Goal: Task Accomplishment & Management: Complete application form

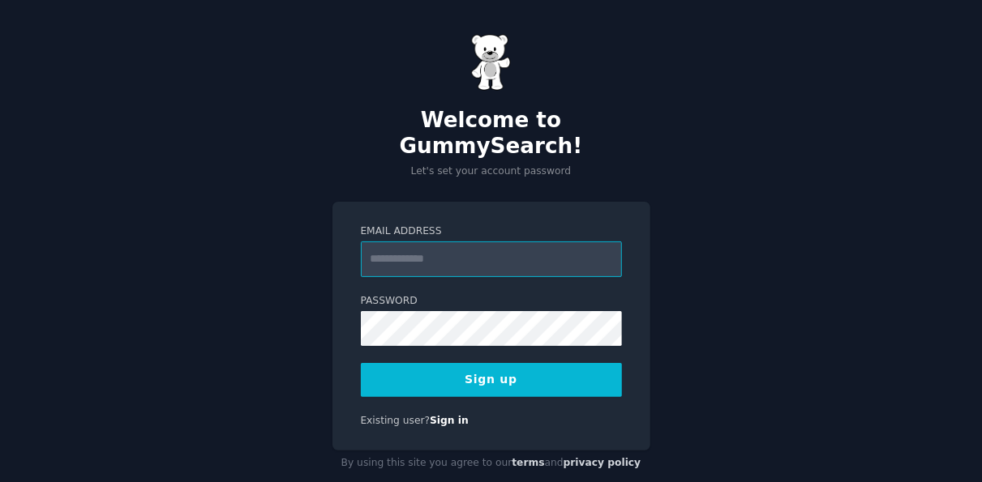
click at [501, 242] on input "Email Address" at bounding box center [491, 260] width 261 height 36
click at [486, 242] on input "Email Address" at bounding box center [491, 260] width 261 height 36
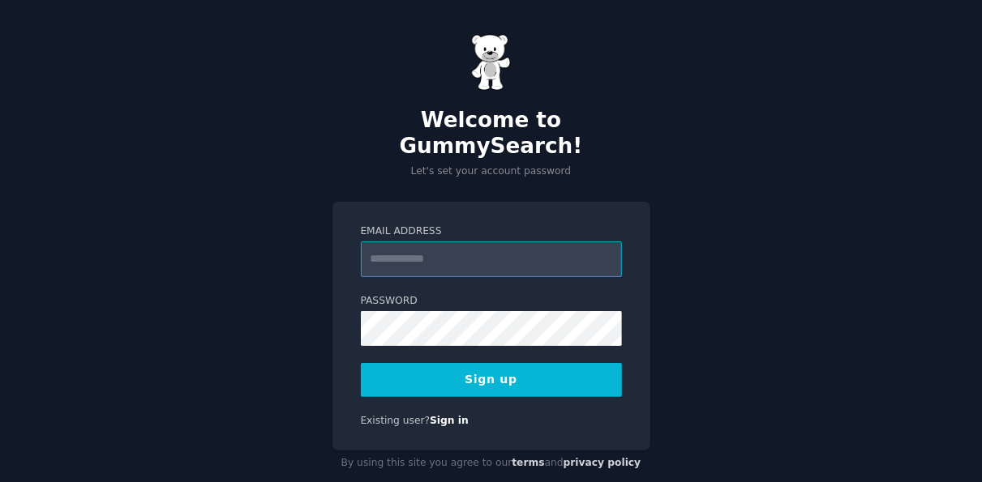
click at [462, 242] on input "Email Address" at bounding box center [491, 260] width 261 height 36
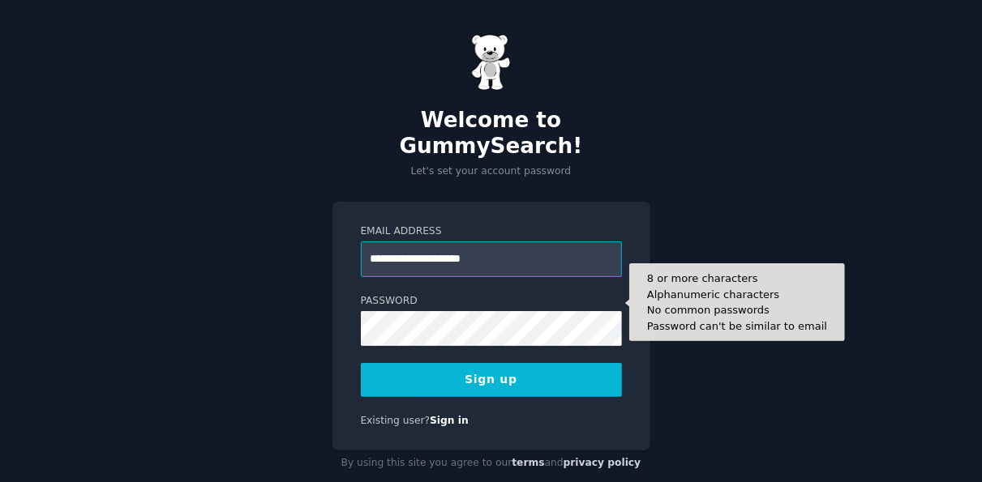
type input "**********"
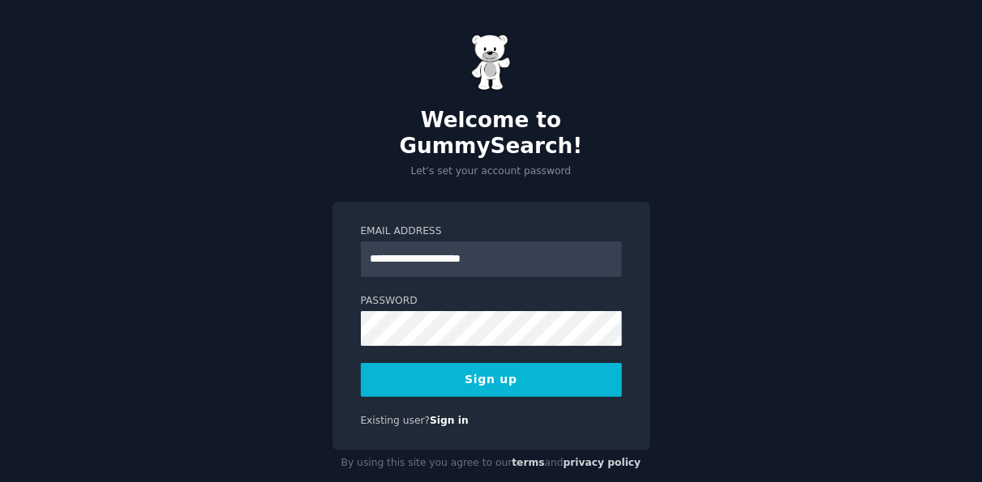
click at [504, 364] on button "Sign up" at bounding box center [491, 380] width 261 height 34
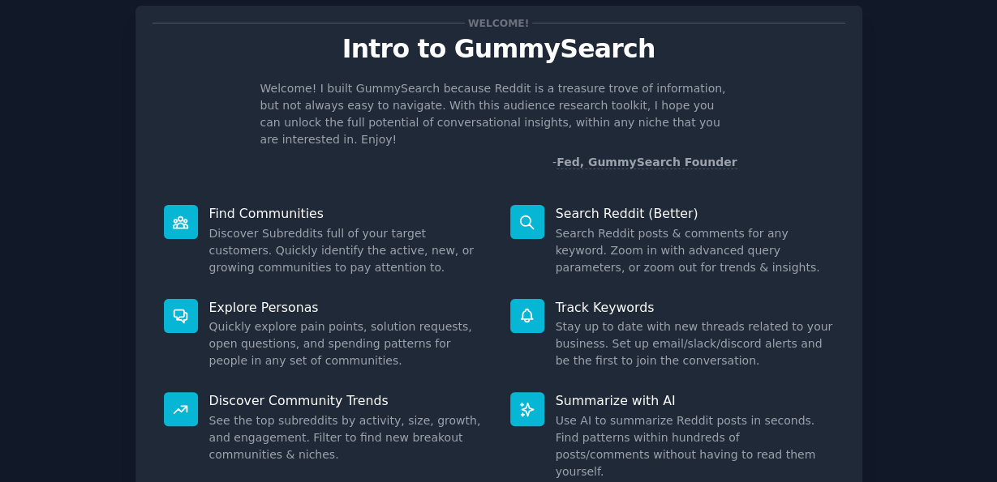
scroll to position [91, 0]
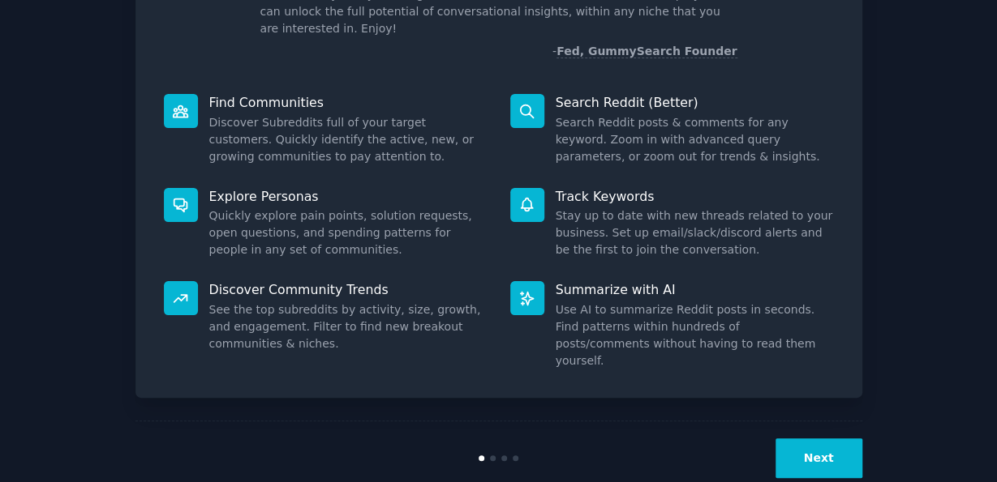
click at [805, 439] on button "Next" at bounding box center [818, 459] width 87 height 40
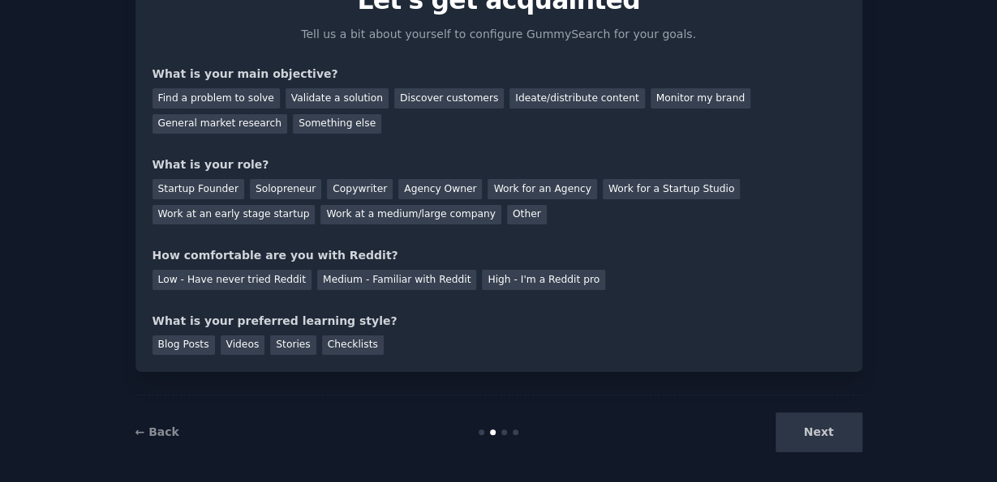
scroll to position [97, 0]
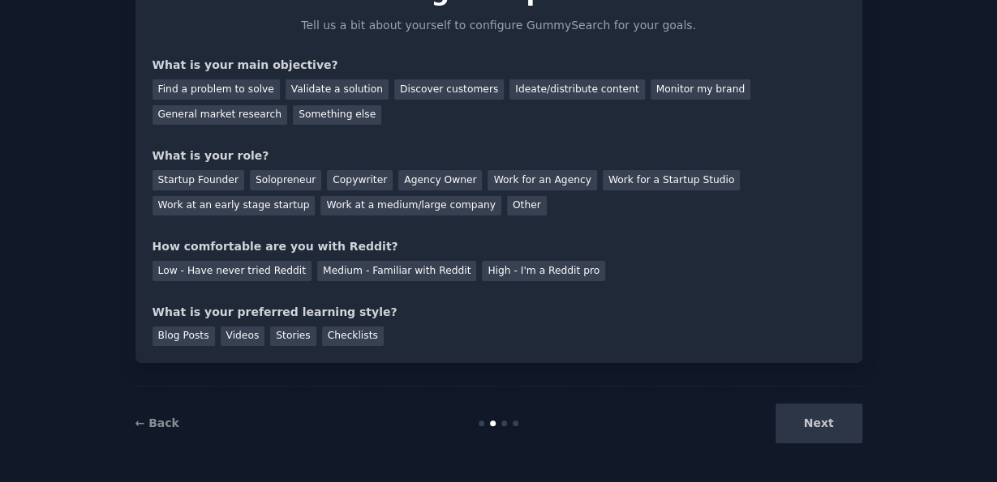
click at [825, 428] on div "Next" at bounding box center [741, 424] width 242 height 40
click at [808, 424] on div "Next" at bounding box center [741, 424] width 242 height 40
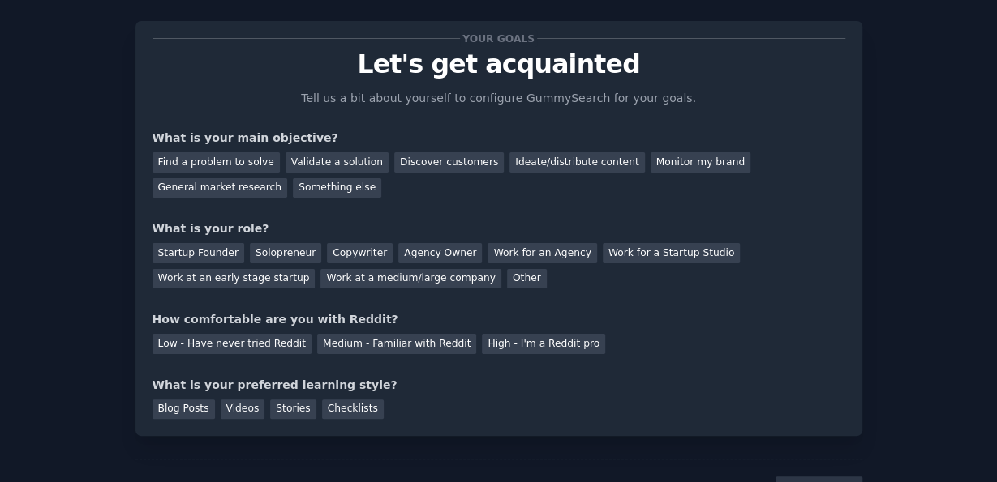
scroll to position [0, 0]
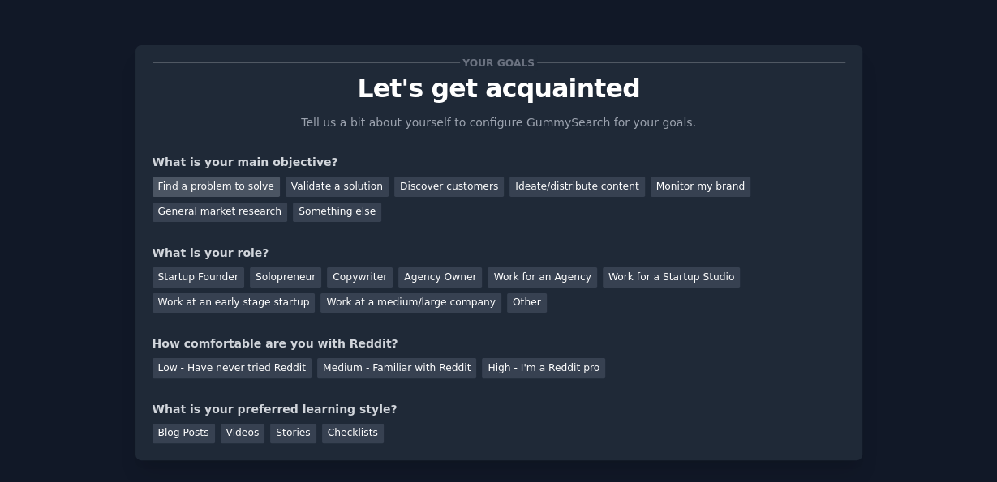
click at [213, 179] on div "Find a problem to solve" at bounding box center [215, 187] width 127 height 20
click at [317, 190] on div "Validate a solution" at bounding box center [336, 187] width 103 height 20
drag, startPoint x: 233, startPoint y: 188, endPoint x: 252, endPoint y: 210, distance: 29.3
click at [232, 188] on div "Find a problem to solve" at bounding box center [215, 187] width 127 height 20
click at [204, 273] on div "Startup Founder" at bounding box center [198, 278] width 92 height 20
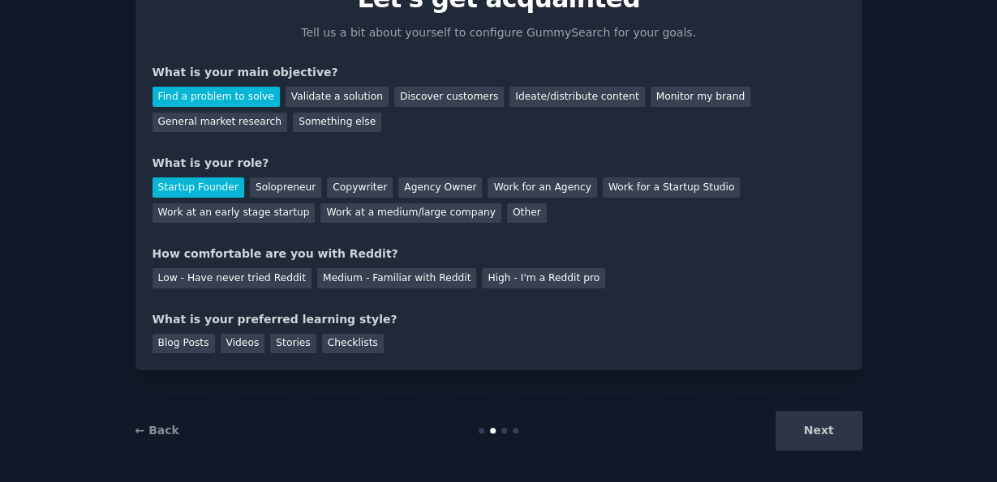
scroll to position [97, 0]
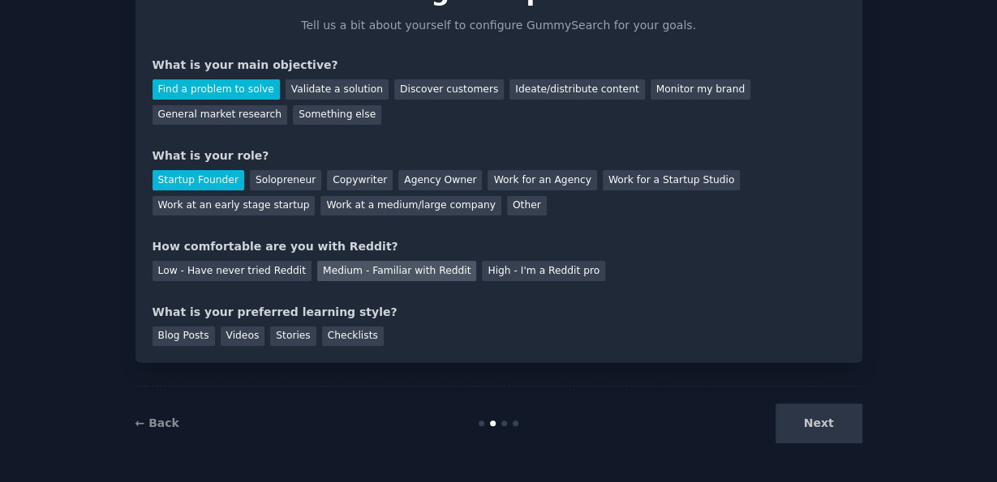
click at [380, 272] on div "Medium - Familiar with Reddit" at bounding box center [396, 271] width 159 height 20
click at [178, 340] on div "Blog Posts" at bounding box center [183, 337] width 62 height 20
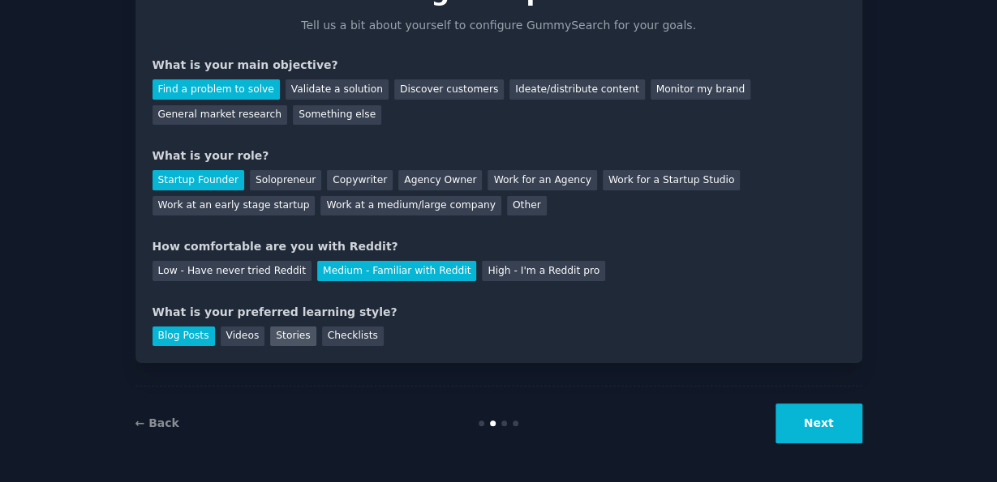
click at [286, 338] on div "Stories" at bounding box center [292, 337] width 45 height 20
click at [322, 338] on div "Checklists" at bounding box center [353, 337] width 62 height 20
click at [277, 336] on div "Stories" at bounding box center [292, 337] width 45 height 20
drag, startPoint x: 825, startPoint y: 427, endPoint x: 827, endPoint y: 435, distance: 8.5
click at [826, 427] on button "Next" at bounding box center [818, 424] width 87 height 40
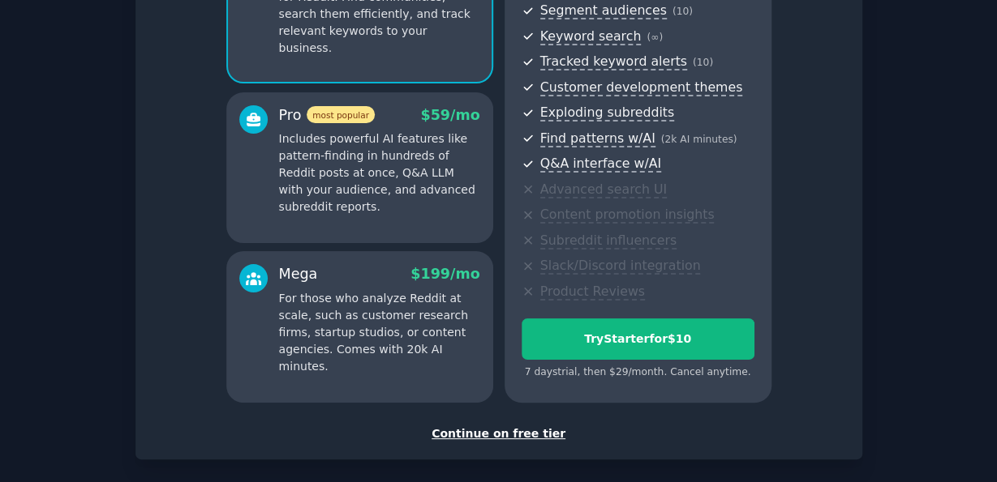
scroll to position [285, 0]
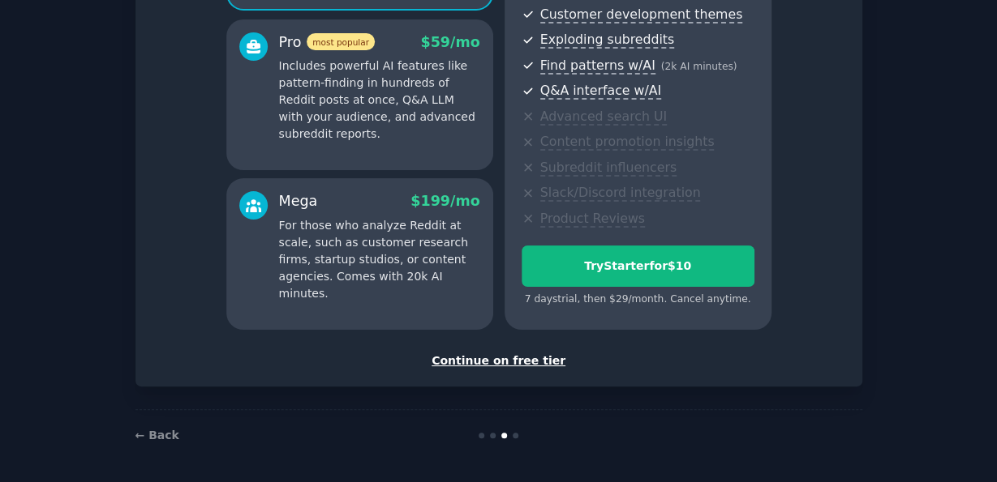
click at [495, 359] on div "Continue on free tier" at bounding box center [498, 361] width 693 height 17
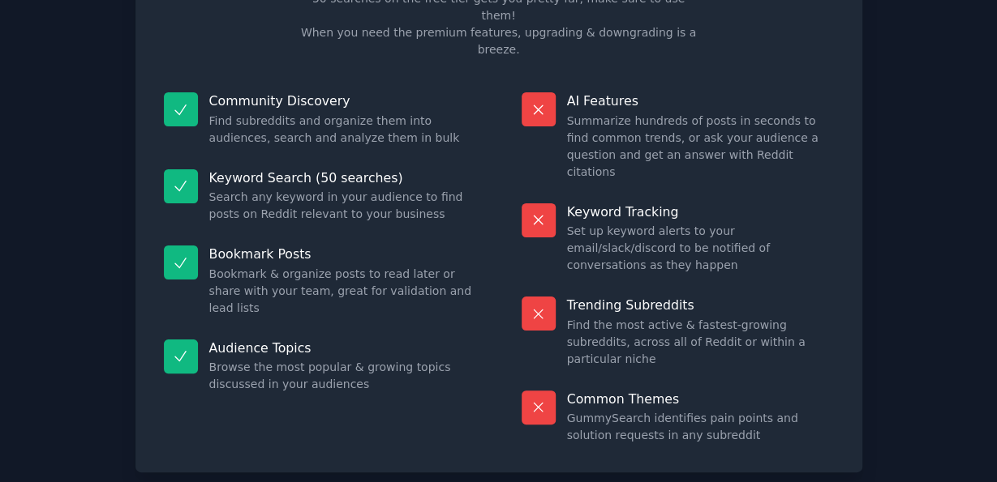
scroll to position [148, 0]
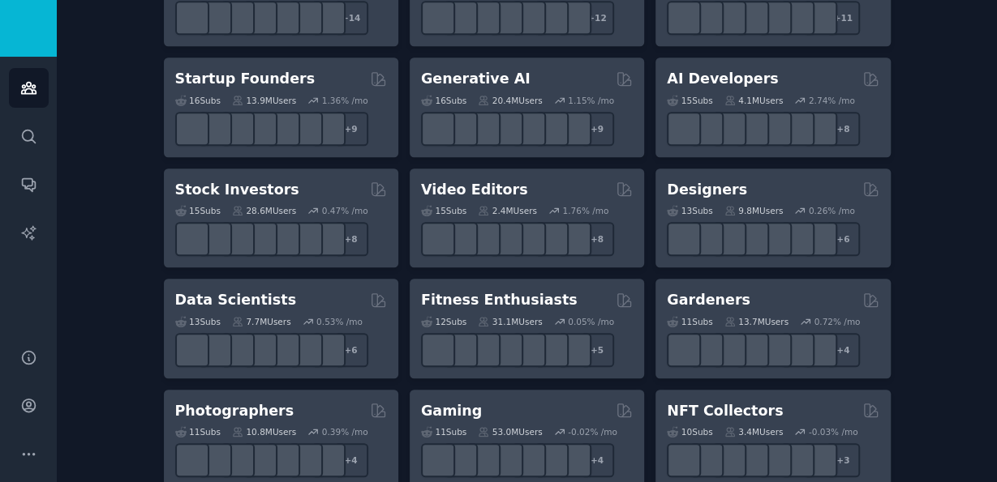
scroll to position [545, 0]
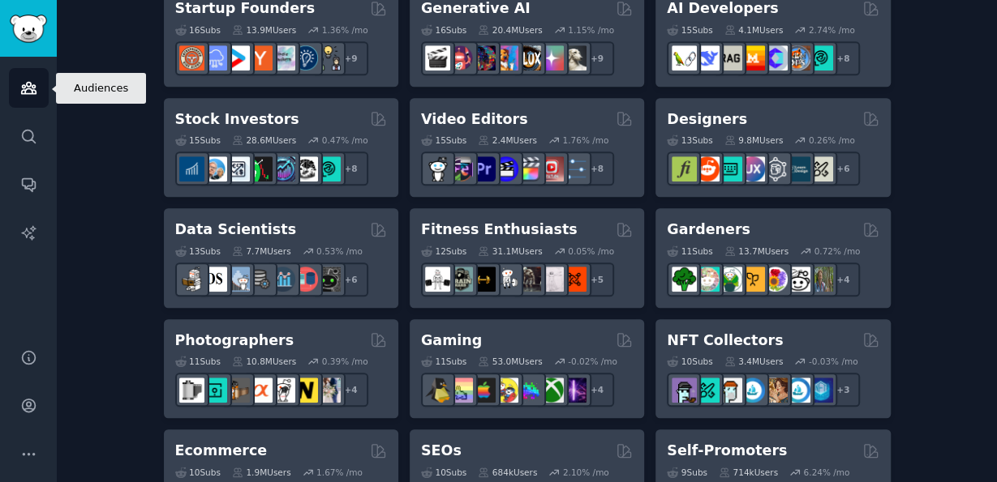
click at [22, 92] on icon "Sidebar" at bounding box center [28, 88] width 15 height 11
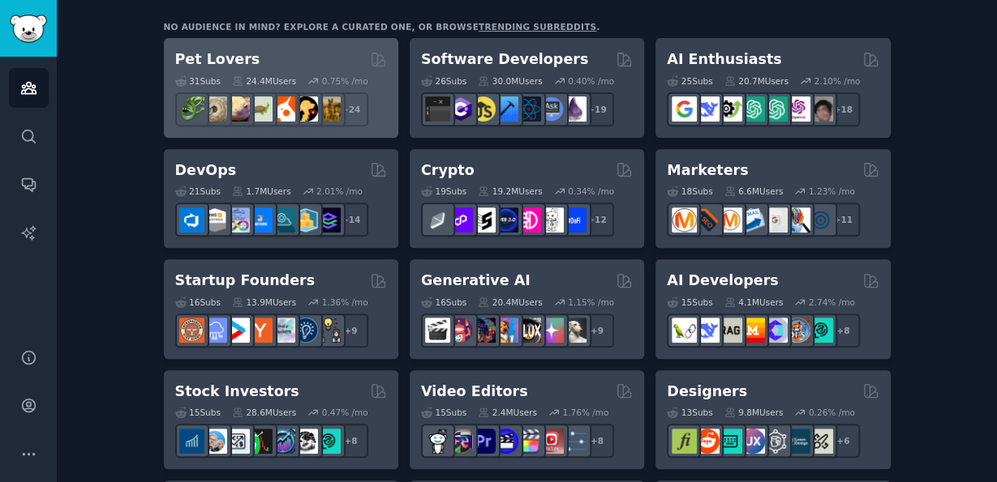
scroll to position [91, 0]
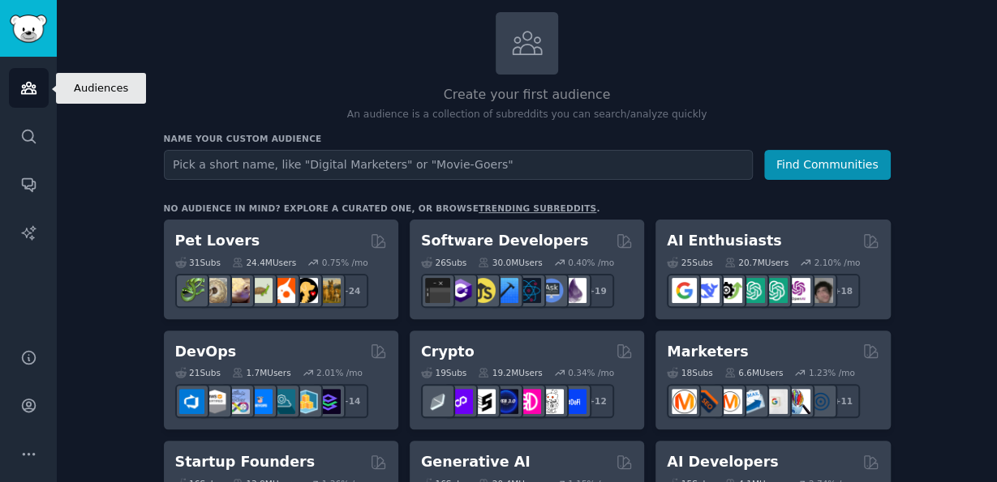
click at [31, 92] on icon "Sidebar" at bounding box center [28, 87] width 17 height 17
click at [32, 92] on icon "Sidebar" at bounding box center [28, 88] width 15 height 11
click at [32, 88] on icon "Sidebar" at bounding box center [28, 87] width 17 height 17
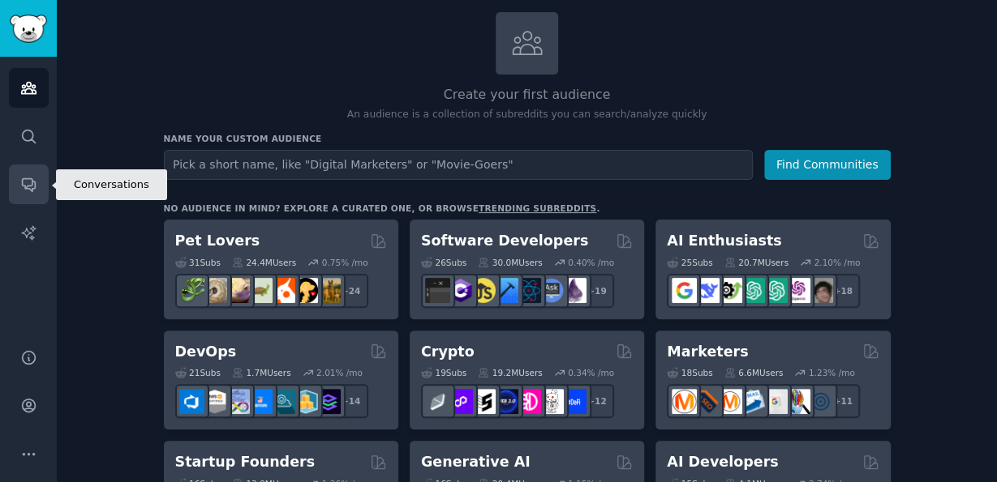
click at [24, 184] on icon "Sidebar" at bounding box center [28, 184] width 17 height 17
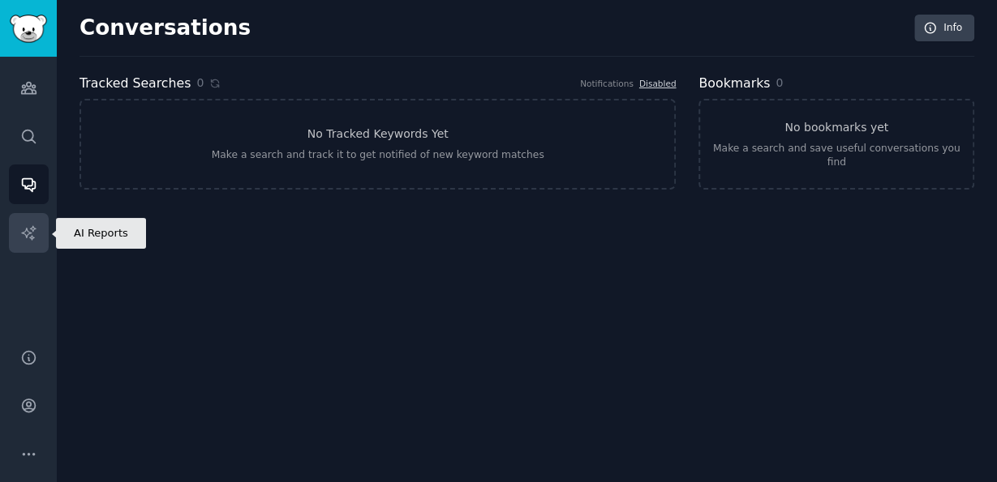
click at [45, 233] on link "AI Reports" at bounding box center [29, 233] width 40 height 40
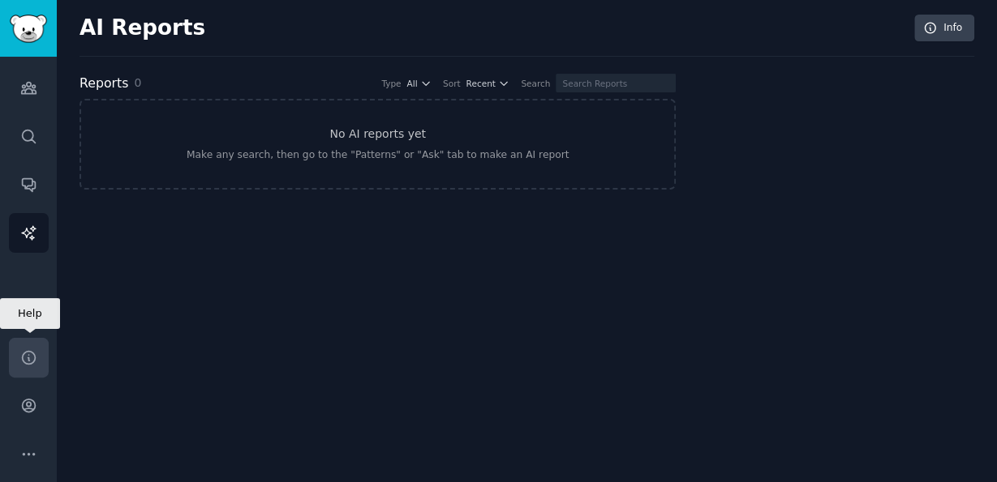
click at [32, 357] on icon "Sidebar" at bounding box center [28, 358] width 17 height 17
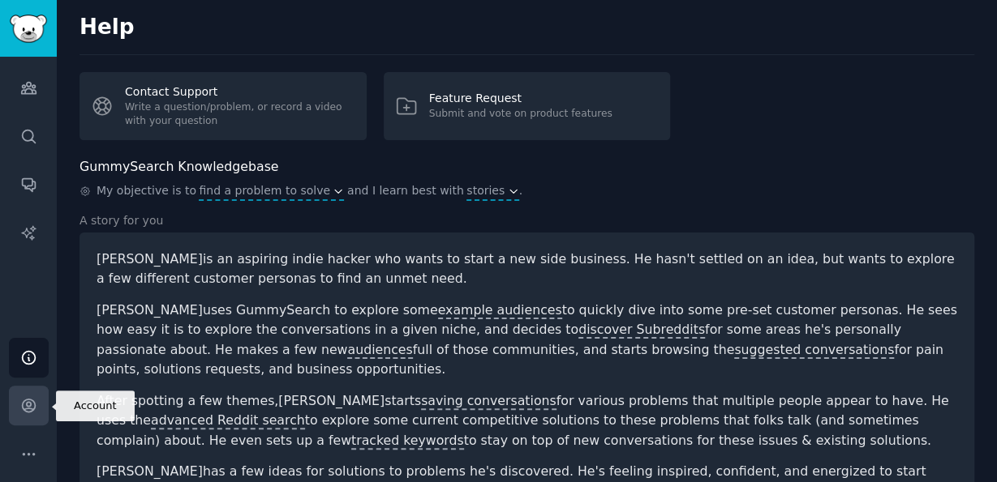
click at [32, 406] on icon "Sidebar" at bounding box center [28, 405] width 17 height 17
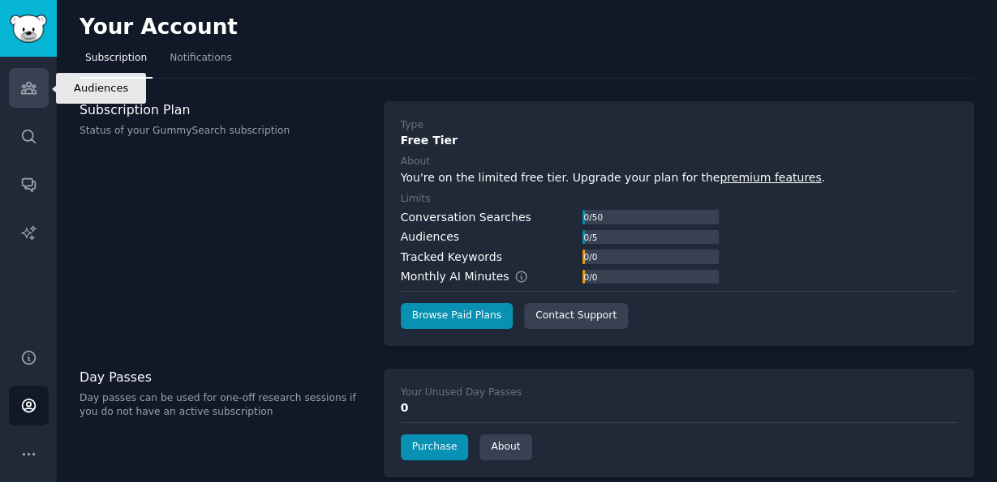
click at [30, 89] on icon "Sidebar" at bounding box center [28, 88] width 15 height 11
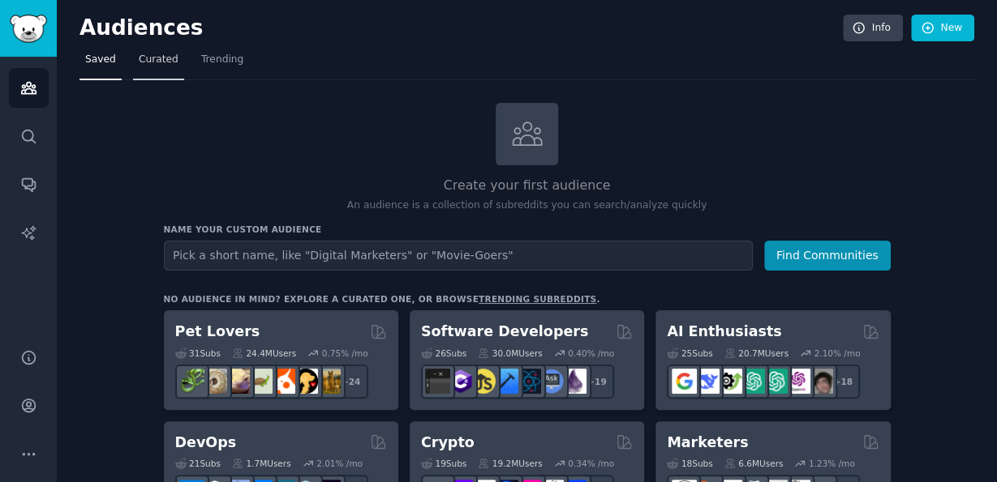
click at [155, 59] on span "Curated" at bounding box center [159, 60] width 40 height 15
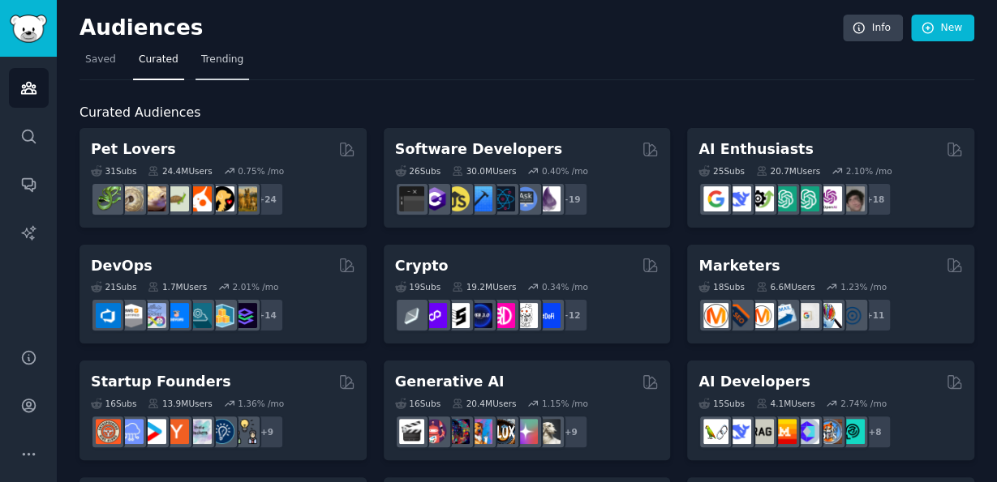
click at [220, 58] on span "Trending" at bounding box center [222, 60] width 42 height 15
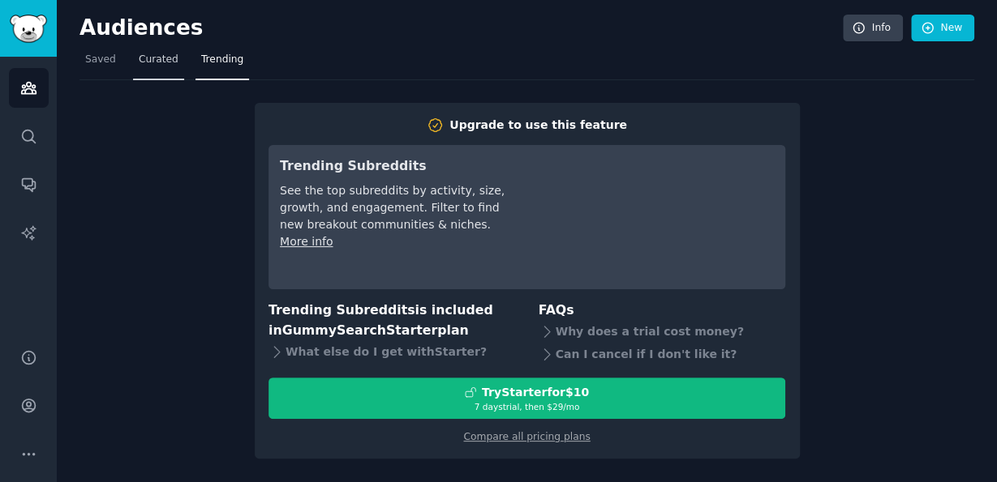
click at [162, 52] on link "Curated" at bounding box center [158, 63] width 51 height 33
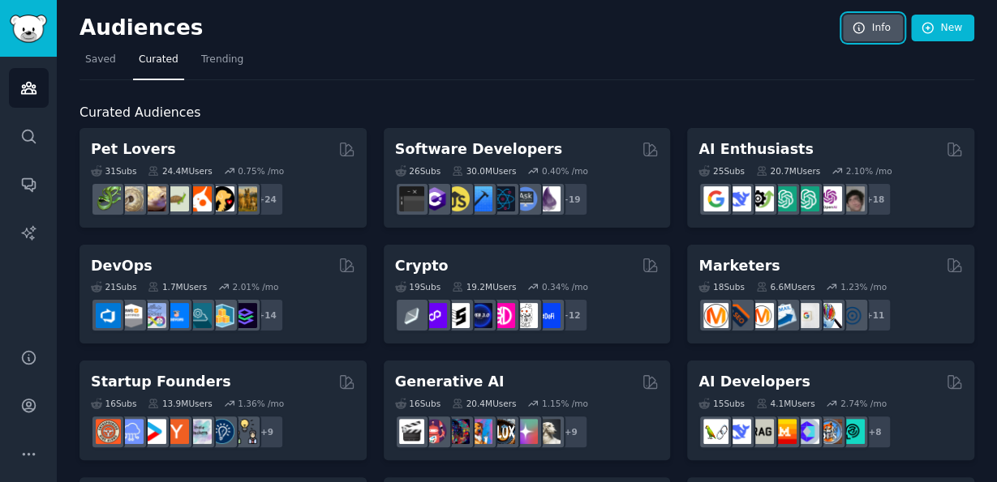
click at [877, 24] on link "Info" at bounding box center [873, 29] width 60 height 28
click at [940, 25] on link "New" at bounding box center [942, 29] width 63 height 28
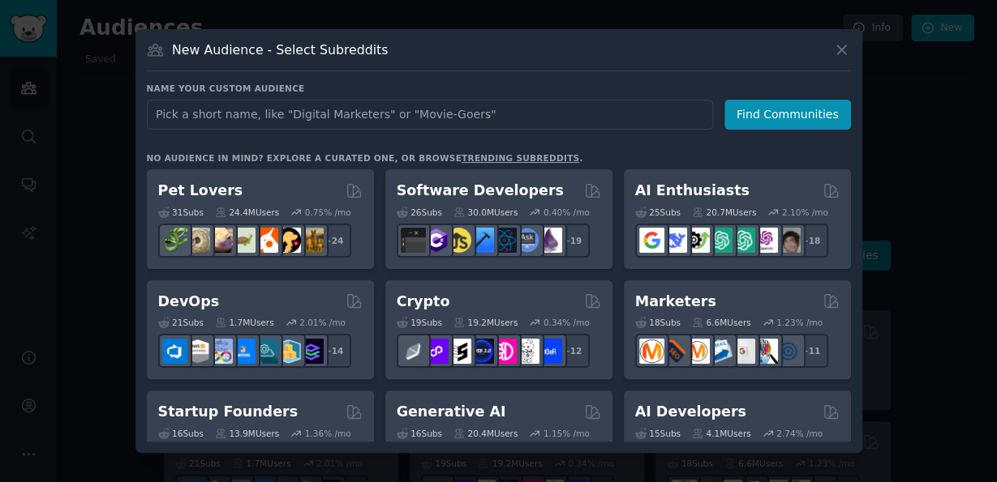
drag, startPoint x: 672, startPoint y: 45, endPoint x: 739, endPoint y: 67, distance: 70.3
click at [786, 61] on div "New Audience - Select Subreddits" at bounding box center [499, 56] width 704 height 31
click at [837, 49] on icon at bounding box center [841, 49] width 17 height 17
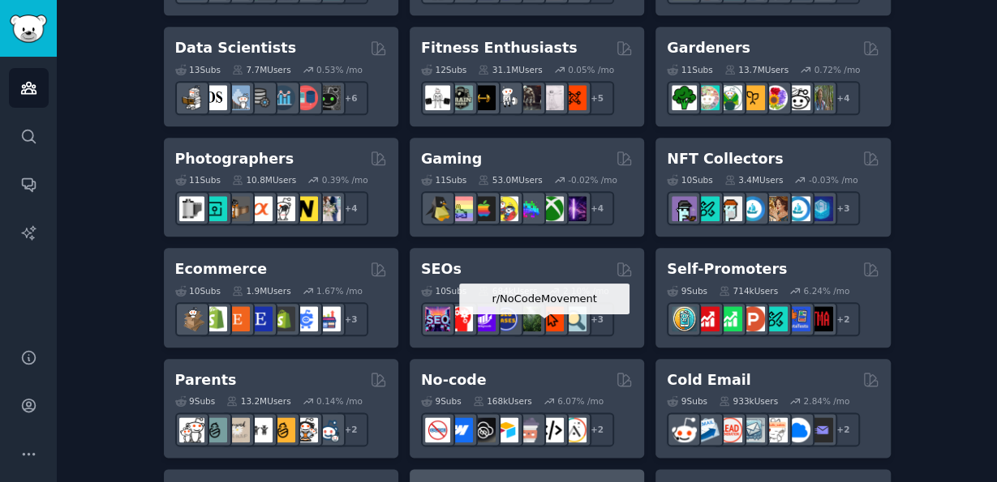
scroll to position [908, 0]
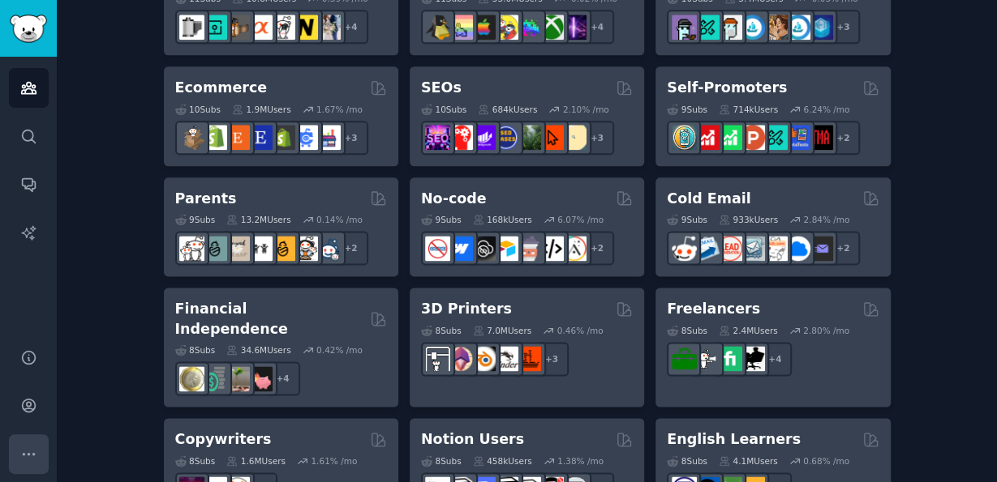
click at [32, 456] on icon "Sidebar" at bounding box center [28, 454] width 17 height 17
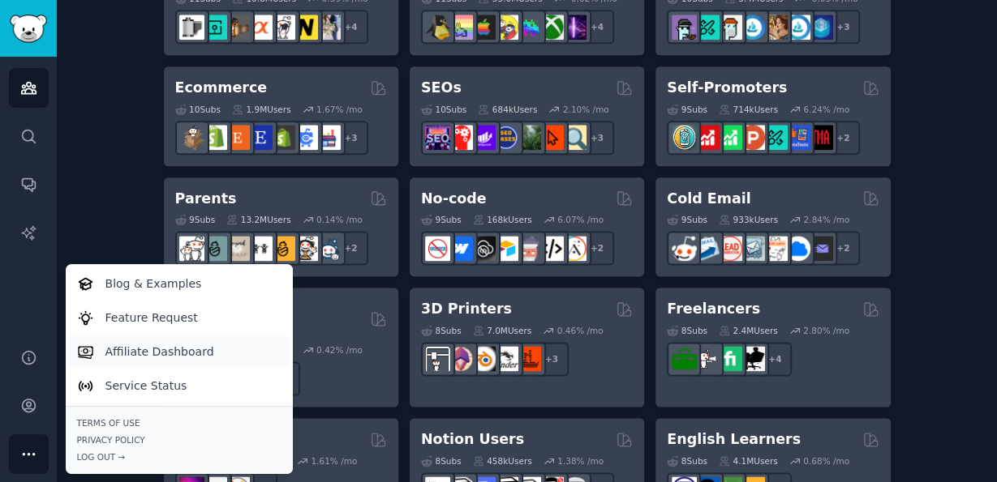
click at [175, 350] on p "Affiliate Dashboard" at bounding box center [159, 352] width 109 height 17
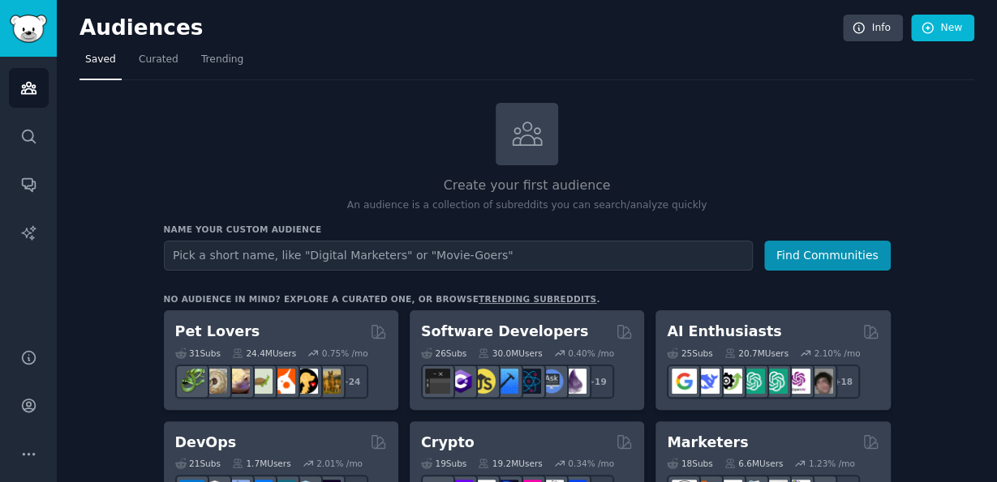
click at [604, 262] on input "text" at bounding box center [458, 256] width 589 height 30
drag, startPoint x: 604, startPoint y: 262, endPoint x: 612, endPoint y: 260, distance: 8.3
click at [606, 261] on input "text" at bounding box center [458, 256] width 589 height 30
